Goal: Transaction & Acquisition: Download file/media

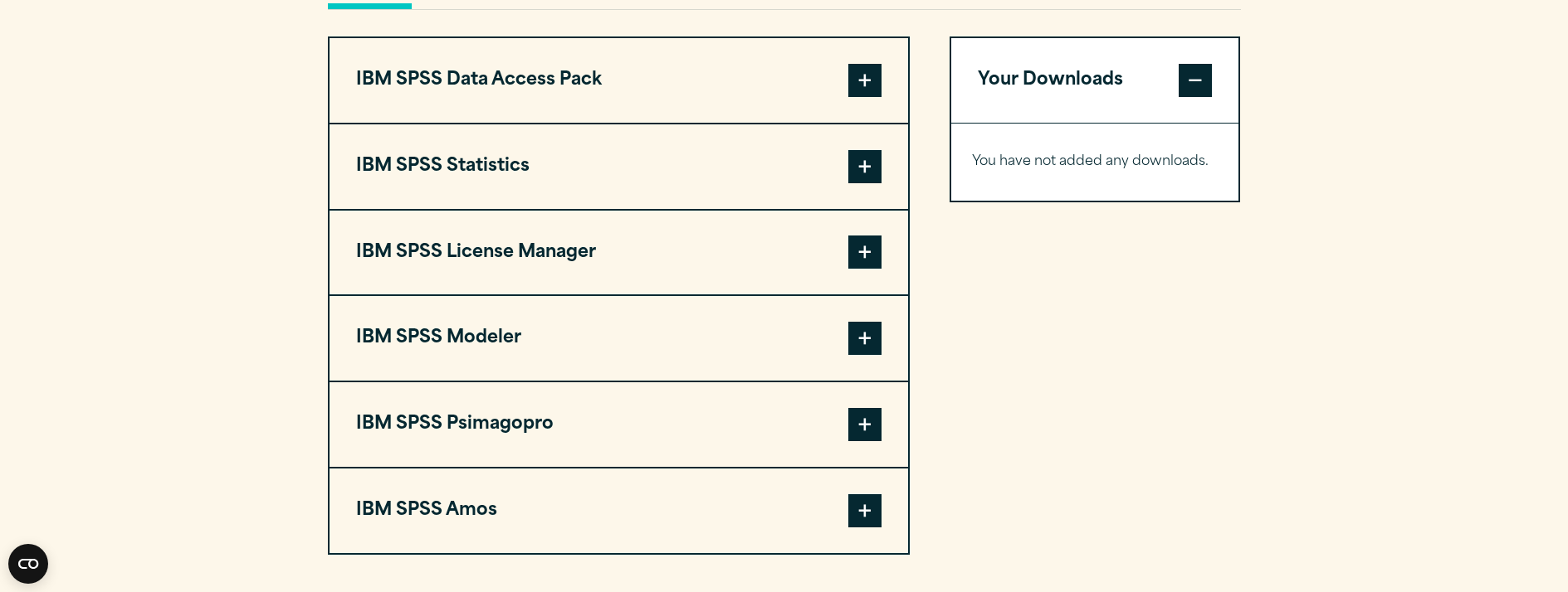
scroll to position [1327, 0]
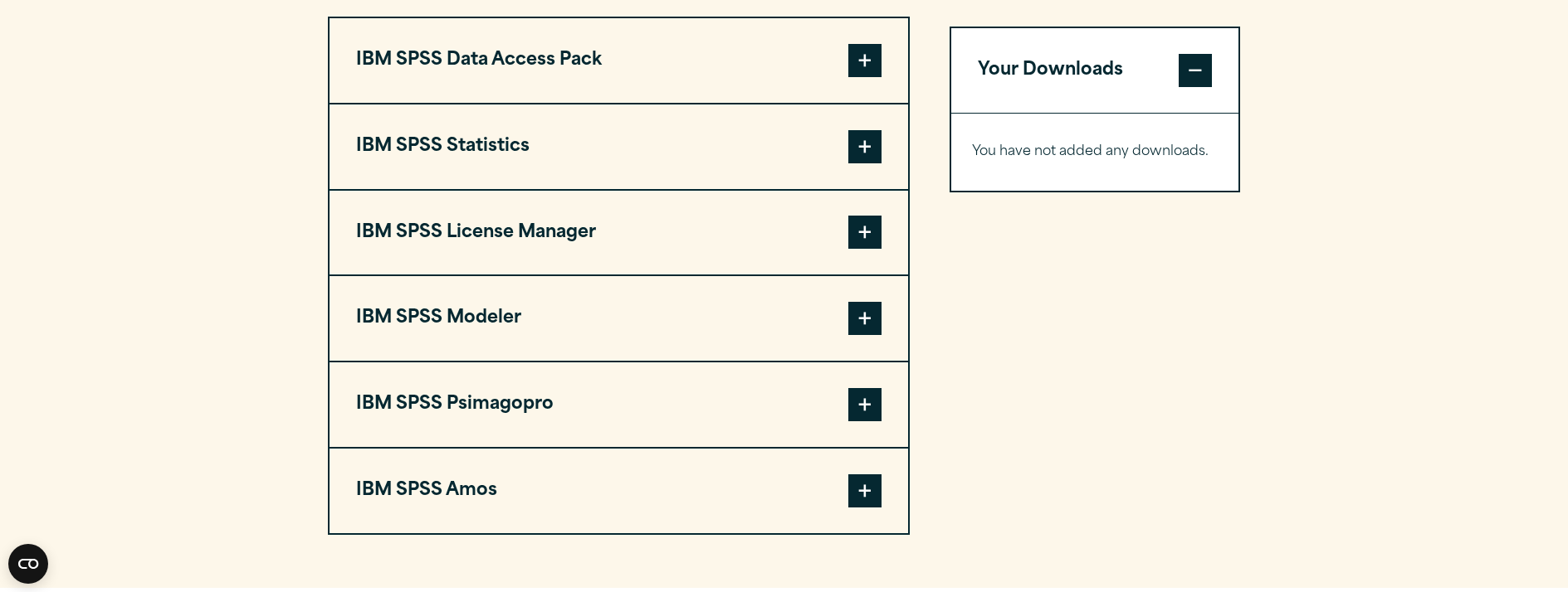
click at [873, 498] on span at bounding box center [864, 491] width 33 height 33
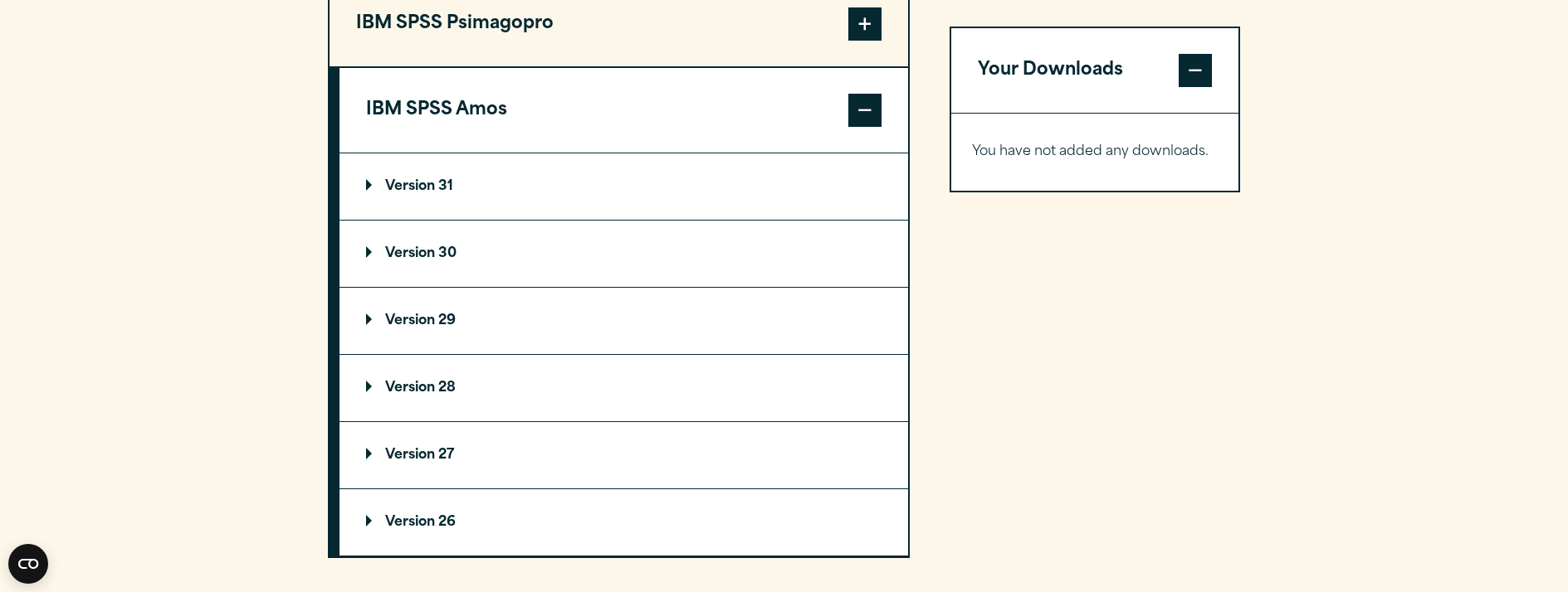
scroll to position [1741, 0]
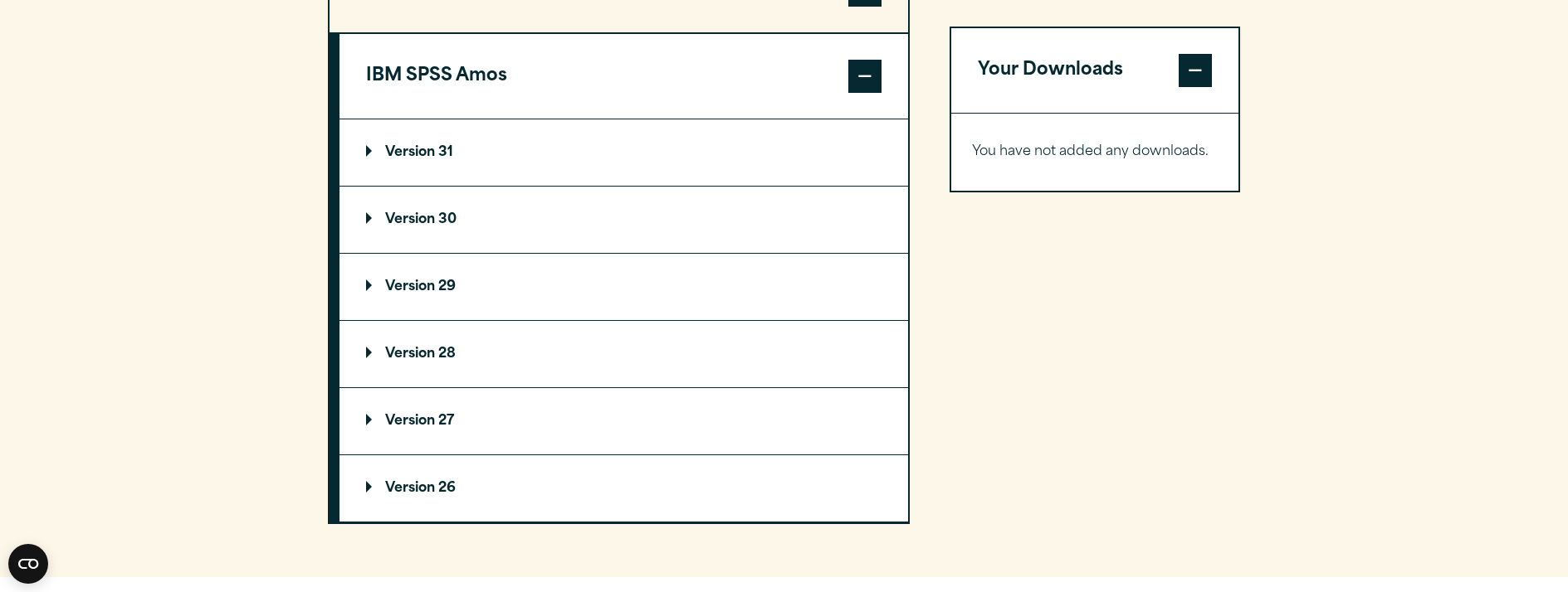
click at [363, 285] on summary "Version 29" at bounding box center [624, 287] width 569 height 67
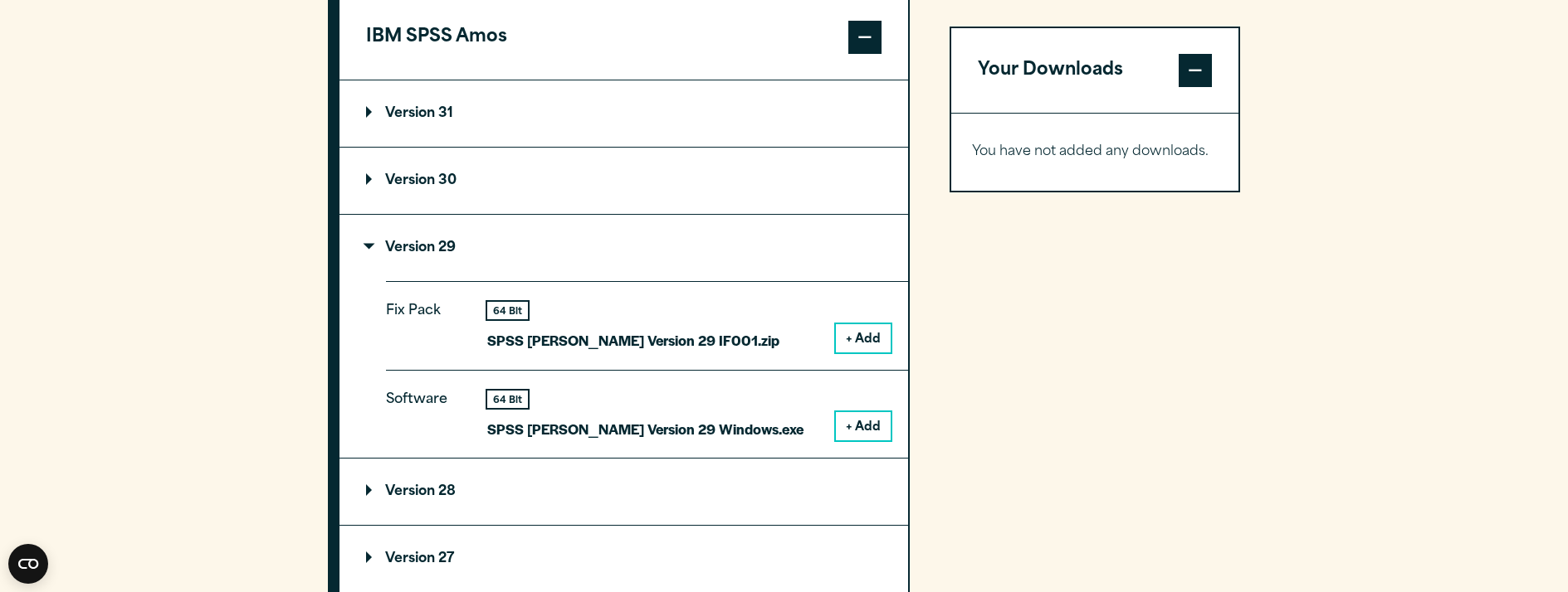
scroll to position [1825, 0]
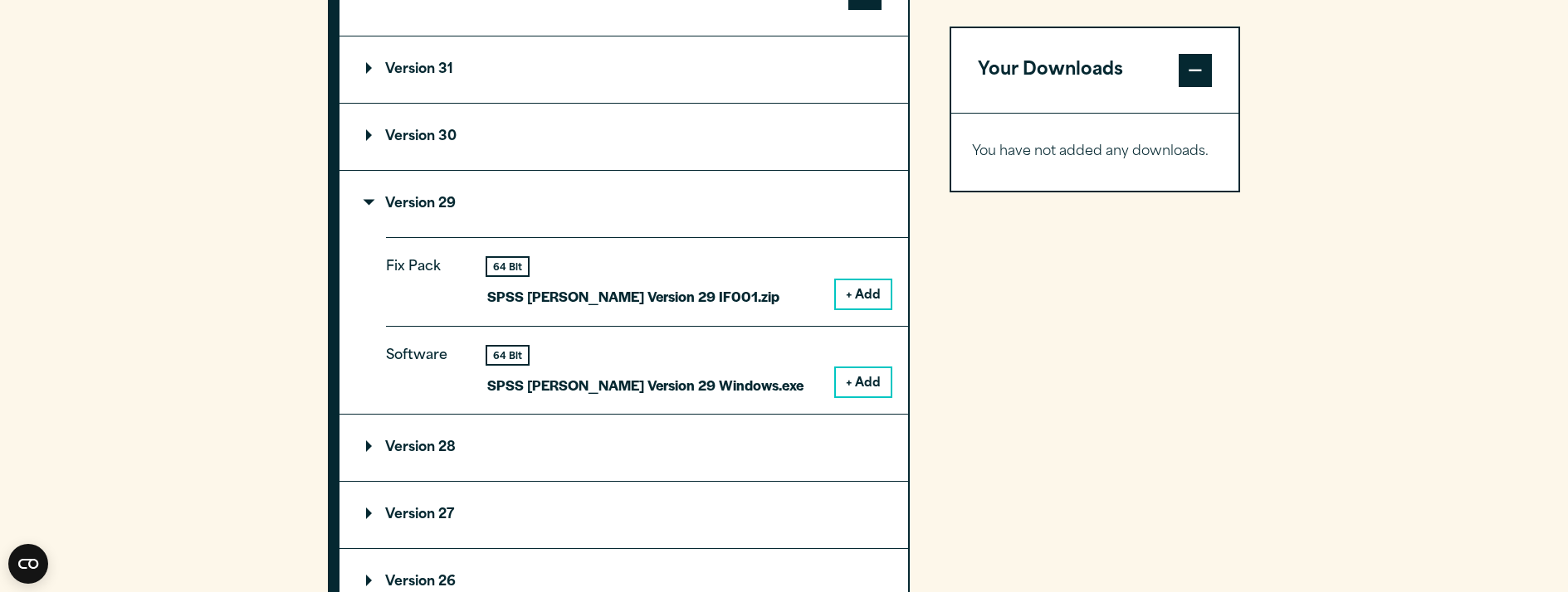
click at [872, 295] on button "+ Add" at bounding box center [862, 293] width 55 height 28
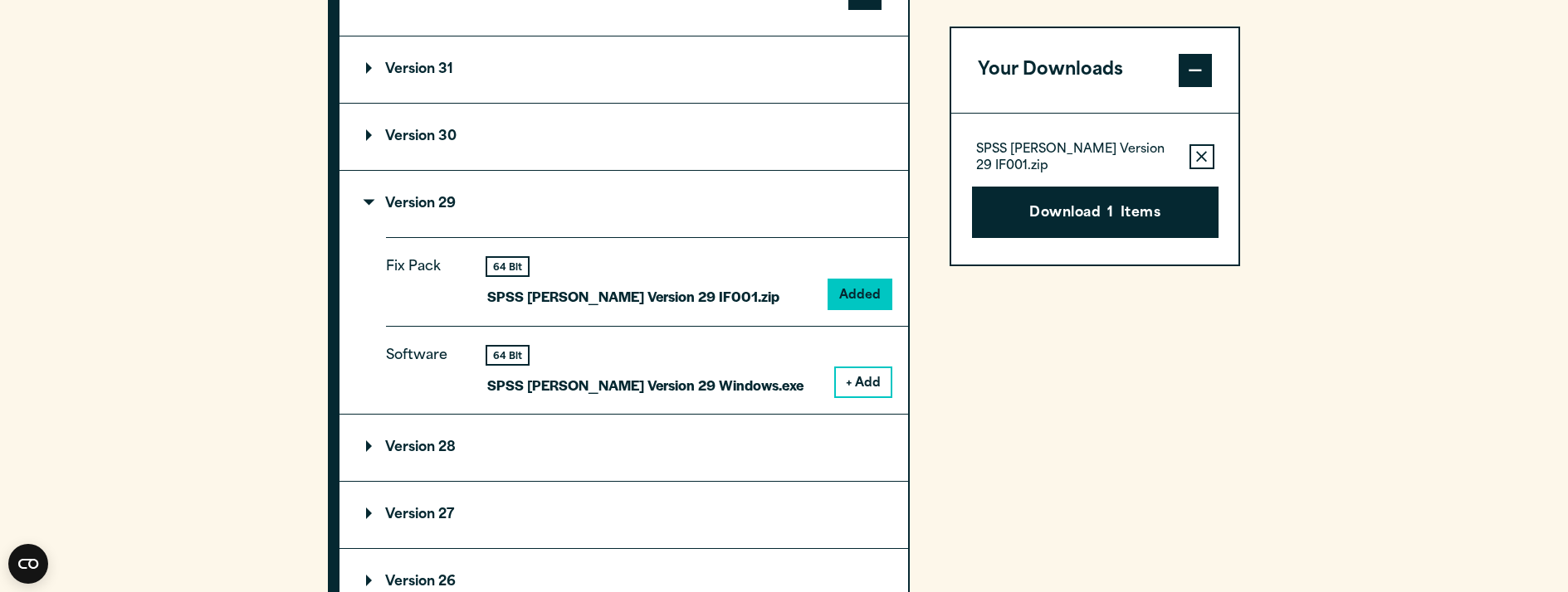
click at [864, 369] on button "+ Add" at bounding box center [862, 382] width 55 height 28
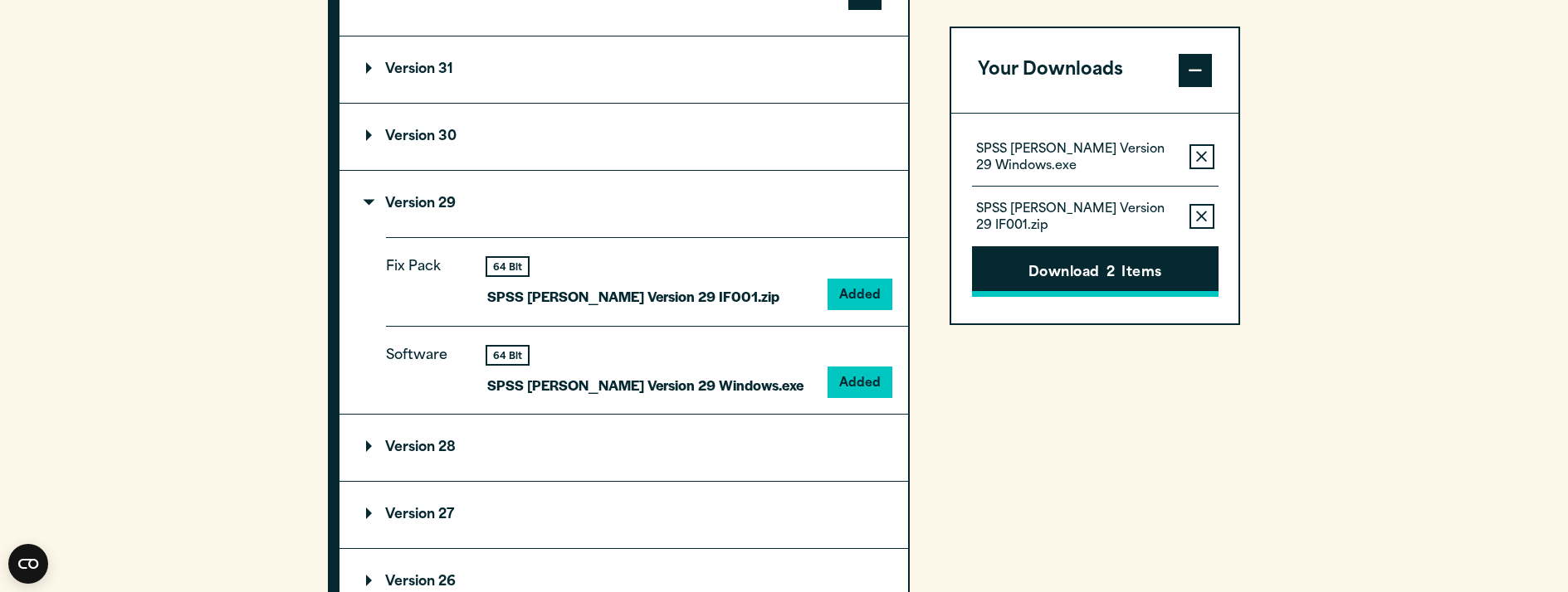
click at [1136, 273] on button "Download 2 Items" at bounding box center [1095, 272] width 246 height 51
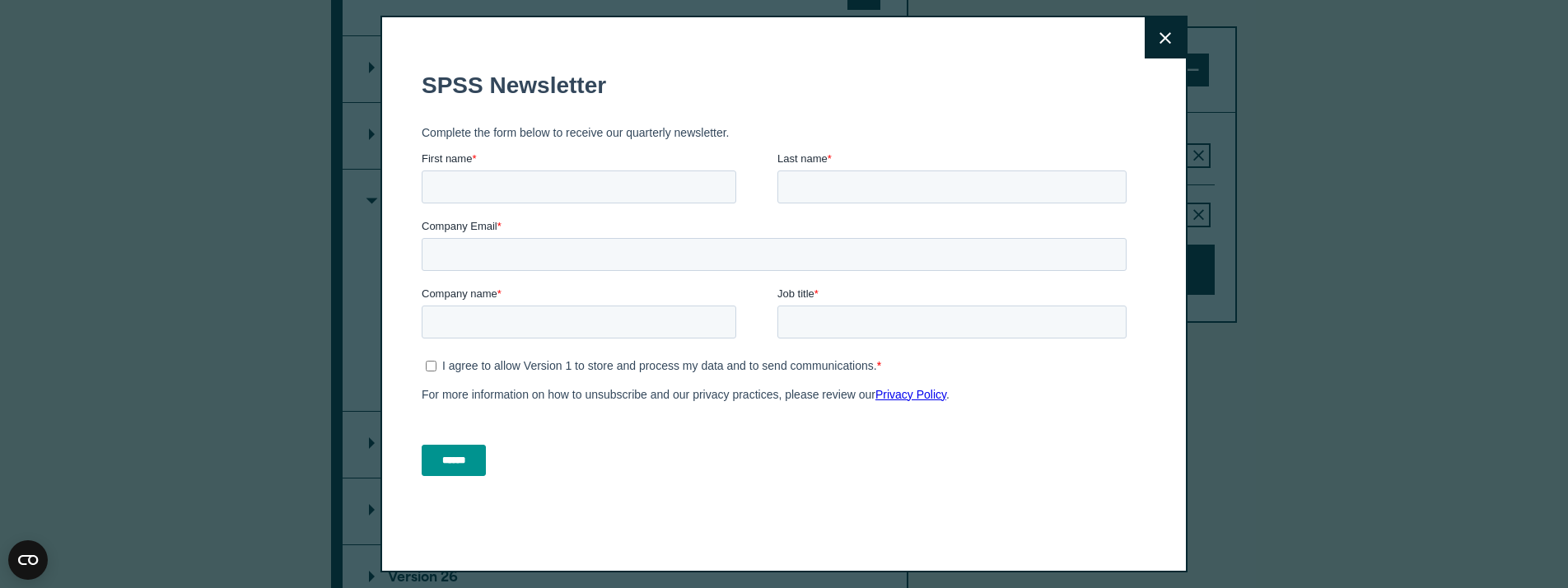
click at [1160, 42] on icon at bounding box center [1165, 38] width 12 height 13
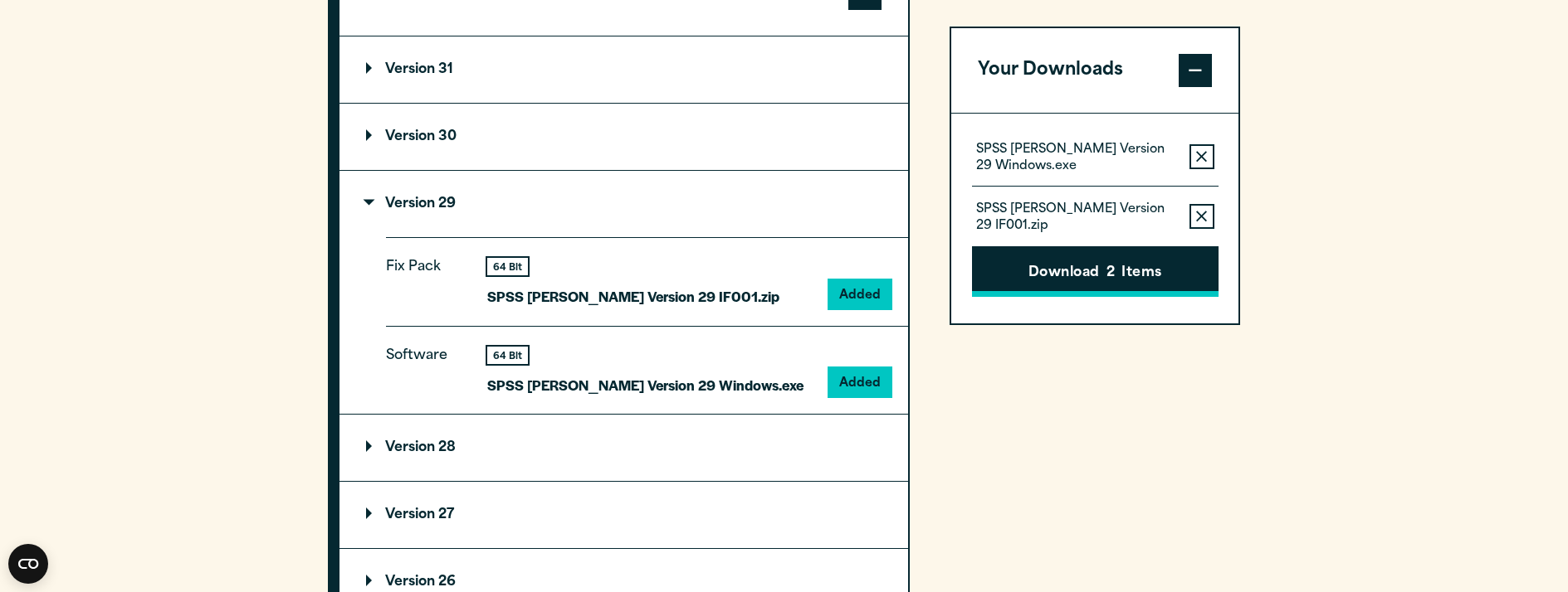
click at [1086, 259] on button "Download 2 Items" at bounding box center [1095, 272] width 246 height 51
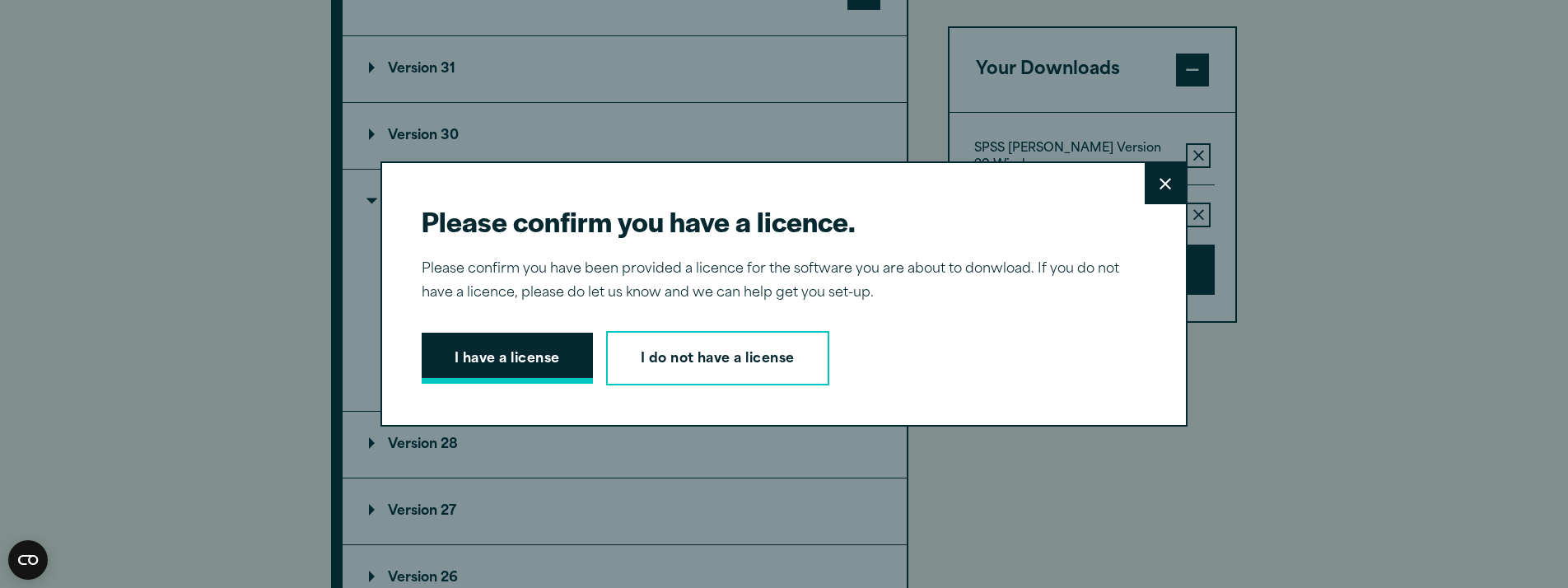
click at [534, 351] on button "I have a license" at bounding box center [507, 358] width 172 height 51
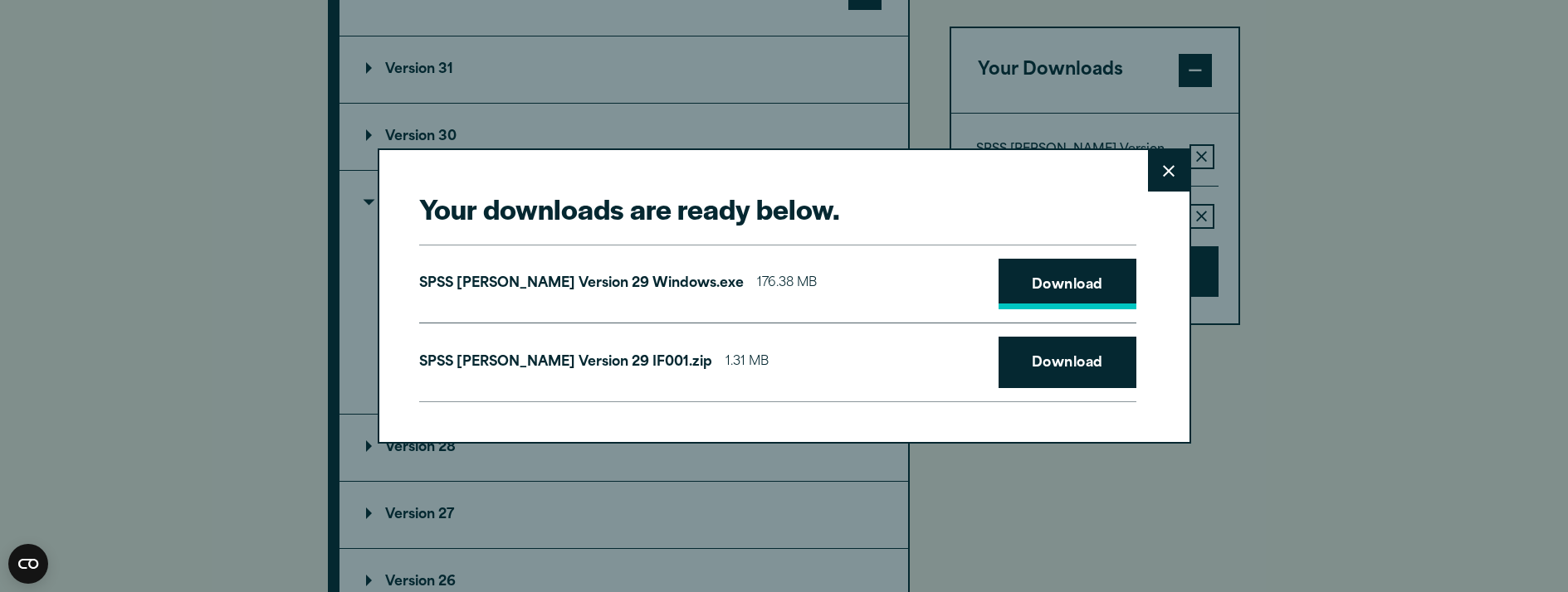
click at [1046, 286] on link "Download" at bounding box center [1067, 284] width 138 height 51
click at [1052, 353] on link "Download" at bounding box center [1067, 362] width 138 height 51
click at [1164, 170] on icon at bounding box center [1169, 171] width 12 height 13
